Goal: Information Seeking & Learning: Learn about a topic

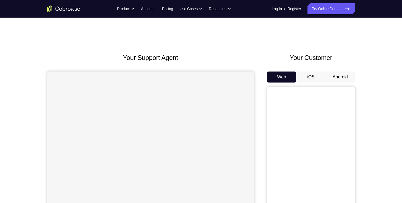
click at [340, 78] on button "Android" at bounding box center [340, 77] width 29 height 11
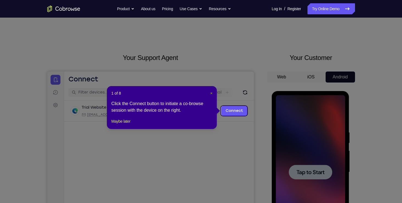
click at [212, 94] on span "×" at bounding box center [211, 93] width 2 height 4
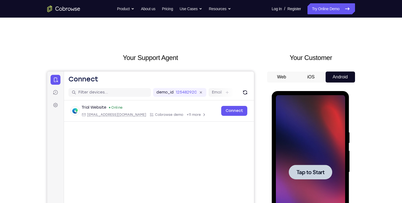
click at [305, 168] on div at bounding box center [310, 172] width 43 height 15
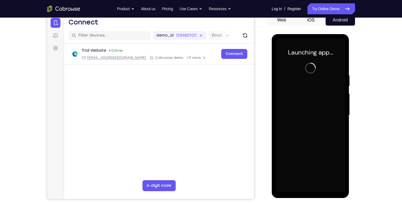
scroll to position [57, 0]
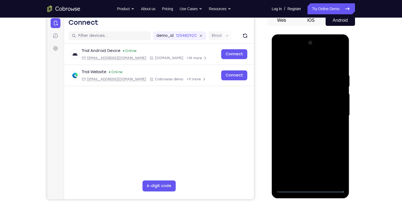
click at [312, 188] on div at bounding box center [310, 116] width 69 height 154
click at [334, 162] on div at bounding box center [310, 116] width 69 height 154
click at [286, 64] on div at bounding box center [310, 116] width 69 height 154
click at [334, 110] on div at bounding box center [310, 116] width 69 height 154
click at [306, 125] on div at bounding box center [310, 116] width 69 height 154
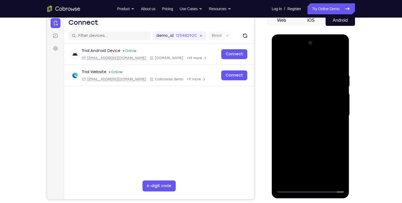
click at [313, 110] on div at bounding box center [310, 116] width 69 height 154
click at [313, 105] on div at bounding box center [310, 116] width 69 height 154
click at [312, 114] on div at bounding box center [310, 116] width 69 height 154
click at [317, 132] on div at bounding box center [310, 116] width 69 height 154
click at [298, 127] on div at bounding box center [310, 116] width 69 height 154
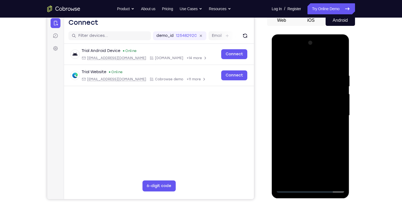
click at [337, 121] on div at bounding box center [310, 116] width 69 height 154
click at [339, 66] on div at bounding box center [310, 116] width 69 height 154
click at [301, 67] on div at bounding box center [310, 116] width 69 height 154
click at [341, 179] on div at bounding box center [310, 116] width 69 height 154
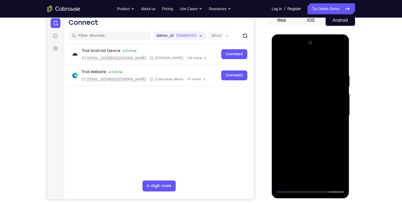
click at [281, 139] on div at bounding box center [310, 116] width 69 height 154
click at [336, 60] on div at bounding box center [310, 116] width 69 height 154
click at [279, 158] on div at bounding box center [310, 116] width 69 height 154
click at [282, 158] on div at bounding box center [310, 116] width 69 height 154
click at [283, 158] on div at bounding box center [310, 116] width 69 height 154
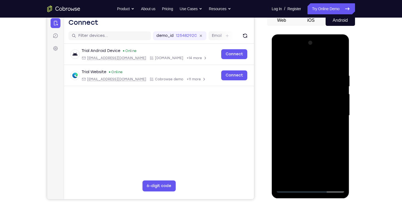
click at [332, 131] on div at bounding box center [310, 116] width 69 height 154
click at [338, 176] on div at bounding box center [310, 116] width 69 height 154
click at [339, 61] on div at bounding box center [310, 116] width 69 height 154
click at [323, 179] on div at bounding box center [310, 116] width 69 height 154
click at [314, 142] on div at bounding box center [310, 116] width 69 height 154
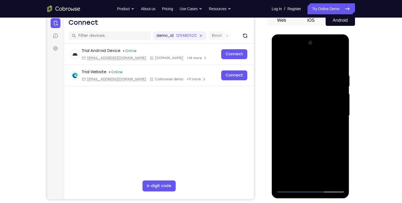
click at [306, 124] on div at bounding box center [310, 116] width 69 height 154
click at [311, 176] on div at bounding box center [310, 116] width 69 height 154
click at [331, 155] on div at bounding box center [310, 116] width 69 height 154
click at [334, 148] on div at bounding box center [310, 116] width 69 height 154
click at [338, 157] on div at bounding box center [310, 116] width 69 height 154
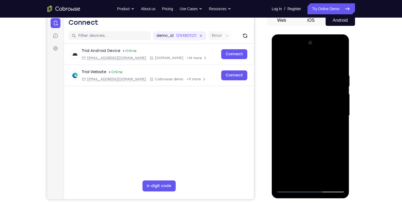
click at [335, 149] on div at bounding box center [310, 116] width 69 height 154
click at [313, 177] on div at bounding box center [310, 116] width 69 height 154
click at [307, 148] on div at bounding box center [310, 116] width 69 height 154
click at [330, 167] on div at bounding box center [310, 116] width 69 height 154
click at [284, 159] on div at bounding box center [310, 116] width 69 height 154
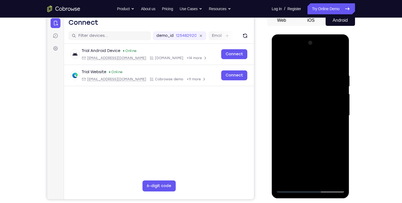
click at [331, 167] on div at bounding box center [310, 116] width 69 height 154
click at [336, 129] on div at bounding box center [310, 116] width 69 height 154
click at [282, 62] on div at bounding box center [310, 116] width 69 height 154
click at [282, 58] on div at bounding box center [310, 116] width 69 height 154
click at [320, 70] on div at bounding box center [310, 116] width 69 height 154
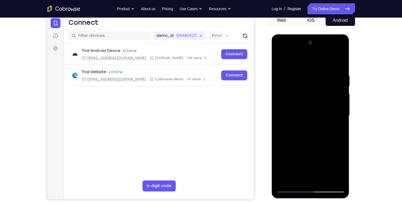
click at [338, 62] on div at bounding box center [310, 116] width 69 height 154
click at [323, 177] on div at bounding box center [310, 116] width 69 height 154
click at [308, 122] on div at bounding box center [310, 116] width 69 height 154
click at [280, 59] on div at bounding box center [310, 116] width 69 height 154
click at [291, 66] on div at bounding box center [310, 116] width 69 height 154
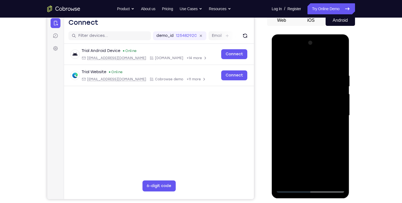
click at [303, 158] on div at bounding box center [310, 116] width 69 height 154
click at [283, 158] on div at bounding box center [310, 116] width 69 height 154
click at [322, 103] on div at bounding box center [310, 116] width 69 height 154
click at [289, 58] on div at bounding box center [310, 116] width 69 height 154
click at [287, 68] on div at bounding box center [310, 116] width 69 height 154
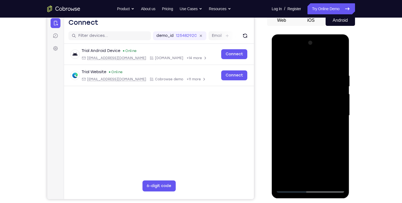
click at [282, 57] on div at bounding box center [310, 116] width 69 height 154
click at [281, 59] on div at bounding box center [310, 116] width 69 height 154
click at [284, 123] on div at bounding box center [310, 116] width 69 height 154
click at [281, 61] on div at bounding box center [310, 116] width 69 height 154
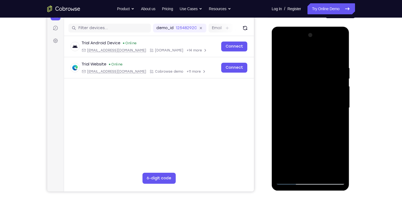
scroll to position [59, 0]
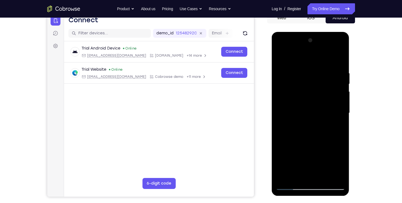
click at [280, 55] on div at bounding box center [310, 113] width 69 height 154
click at [336, 64] on div at bounding box center [310, 113] width 69 height 154
click at [333, 175] on div at bounding box center [310, 113] width 69 height 154
click at [338, 59] on div at bounding box center [310, 113] width 69 height 154
click at [284, 177] on div at bounding box center [310, 113] width 69 height 154
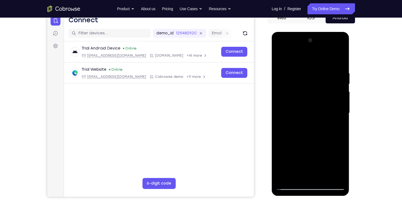
click at [285, 176] on div at bounding box center [310, 113] width 69 height 154
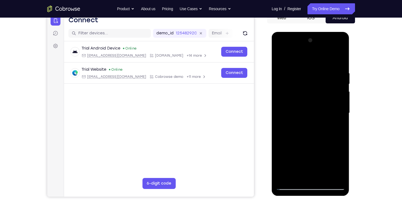
click at [285, 176] on div at bounding box center [310, 113] width 69 height 154
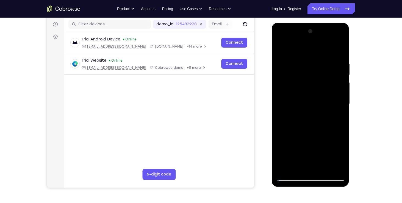
scroll to position [68, 0]
